Goal: Check status

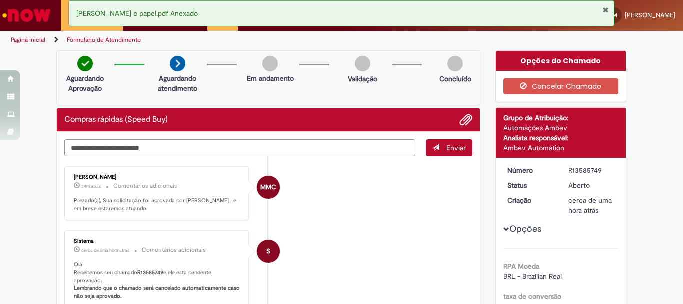
click at [460, 205] on li "MMC [PERSON_NAME] 34m atrás 34 minutos atrás Comentários adicionais Prezado(a),…" at bounding box center [269, 193] width 408 height 55
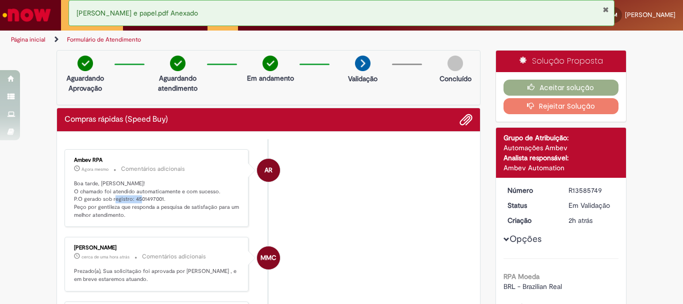
drag, startPoint x: 128, startPoint y: 197, endPoint x: 159, endPoint y: 200, distance: 30.7
click at [159, 200] on p "Boa tarde, [PERSON_NAME]! O chamado foi atendido automaticamente e com sucesso.…" at bounding box center [157, 200] width 167 height 40
copy p "4501497001"
click at [300, 170] on li "AR Ambev RPA 3m atrás 3 minutos atrás Comentários adicionais Boa tarde, [PERSON…" at bounding box center [269, 188] width 408 height 78
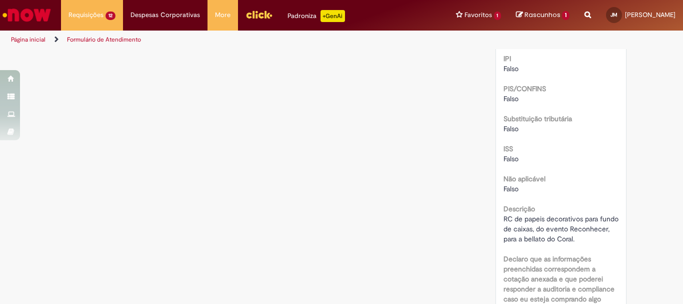
scroll to position [1258, 0]
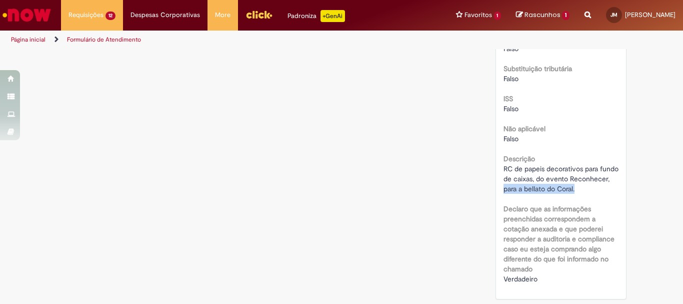
drag, startPoint x: 540, startPoint y: 186, endPoint x: 615, endPoint y: 188, distance: 75.1
click at [560, 188] on span "RC de papeis decorativos para fundo de caixas, do evento Reconhecer, para a bel…" at bounding box center [562, 178] width 117 height 29
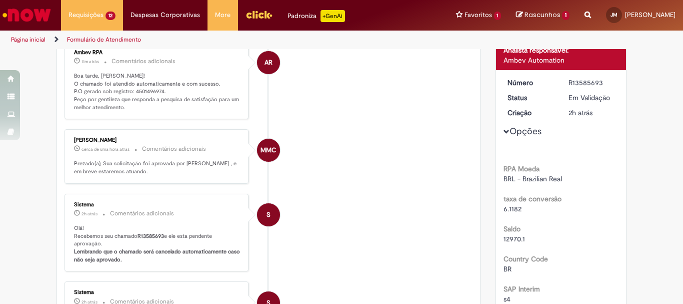
scroll to position [0, 0]
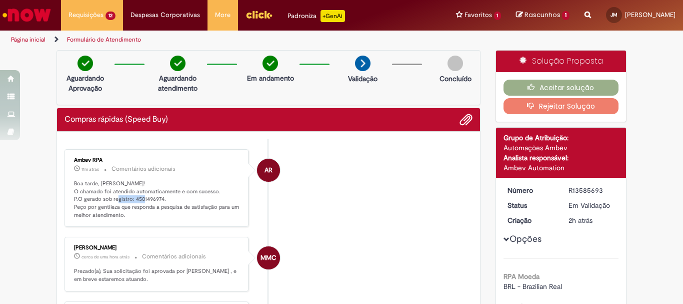
drag, startPoint x: 130, startPoint y: 199, endPoint x: 184, endPoint y: 200, distance: 54.0
click at [184, 200] on p "Boa tarde, Julia! O chamado foi atendido automaticamente e com sucesso. P.O ger…" at bounding box center [157, 200] width 167 height 40
copy p "4501496974."
